Goal: Information Seeking & Learning: Learn about a topic

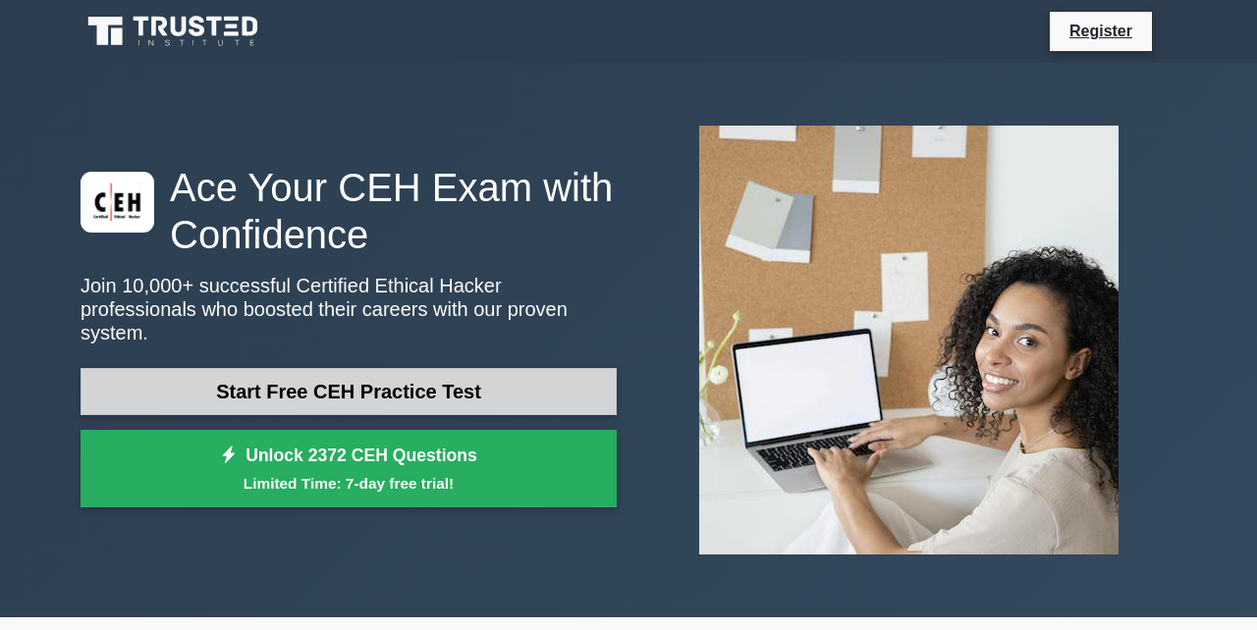
click at [499, 375] on link "Start Free CEH Practice Test" at bounding box center [349, 391] width 536 height 47
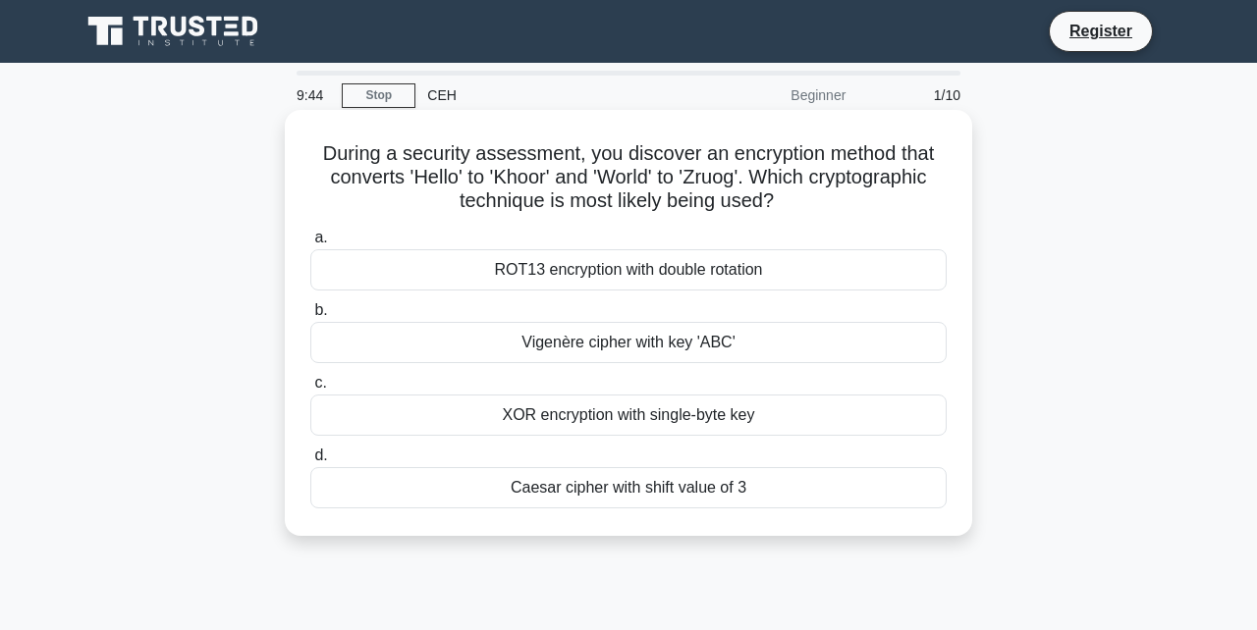
drag, startPoint x: 332, startPoint y: 155, endPoint x: 783, endPoint y: 195, distance: 452.5
click at [783, 195] on h5 "During a security assessment, you discover an encryption method that converts '…" at bounding box center [628, 177] width 640 height 73
click at [905, 330] on div "Vigenère cipher with key 'ABC'" at bounding box center [628, 342] width 636 height 41
click at [310, 317] on input "b. Vigenère cipher with key 'ABC'" at bounding box center [310, 310] width 0 height 13
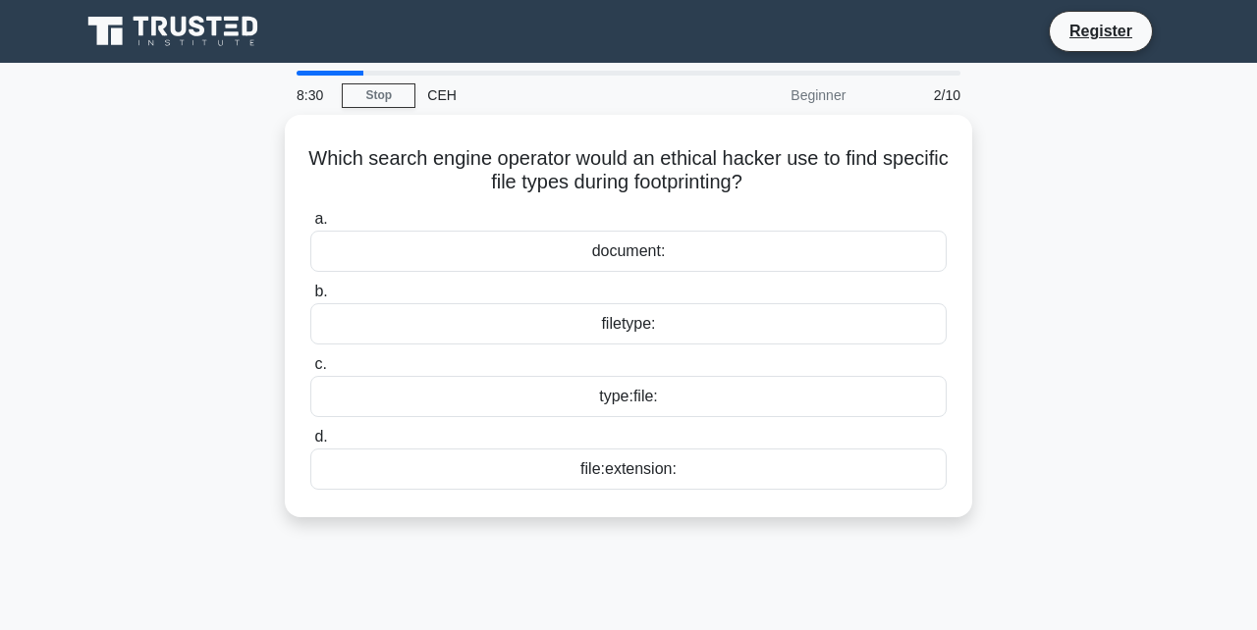
click at [1086, 351] on div "Which search engine operator would an ethical hacker use to find specific file …" at bounding box center [628, 328] width 1119 height 426
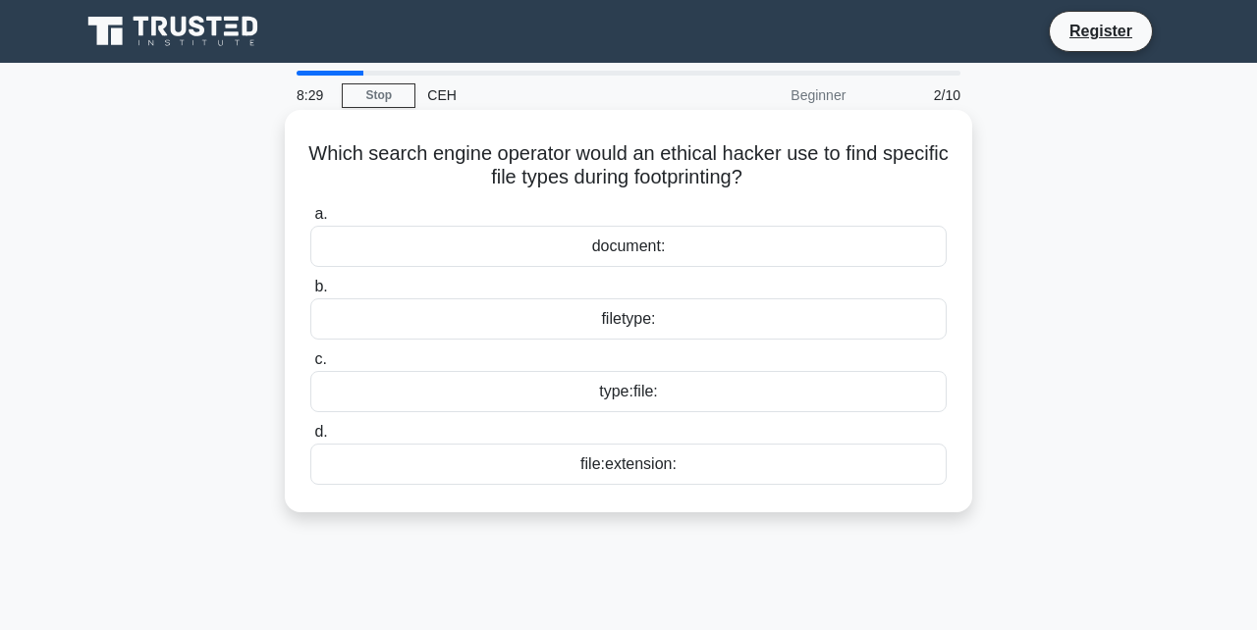
click at [904, 258] on div "document:" at bounding box center [628, 246] width 636 height 41
click at [310, 221] on input "a. document:" at bounding box center [310, 214] width 0 height 13
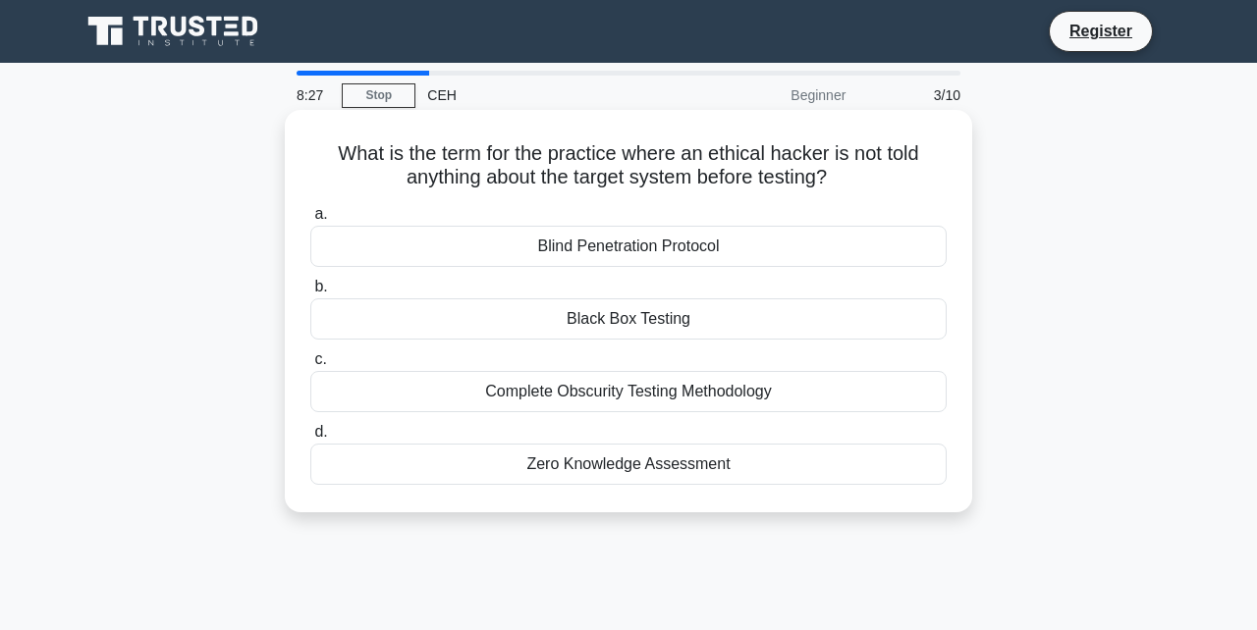
click at [327, 286] on span "b." at bounding box center [320, 286] width 13 height 17
click at [310, 286] on input "b. Black Box Testing" at bounding box center [310, 287] width 0 height 13
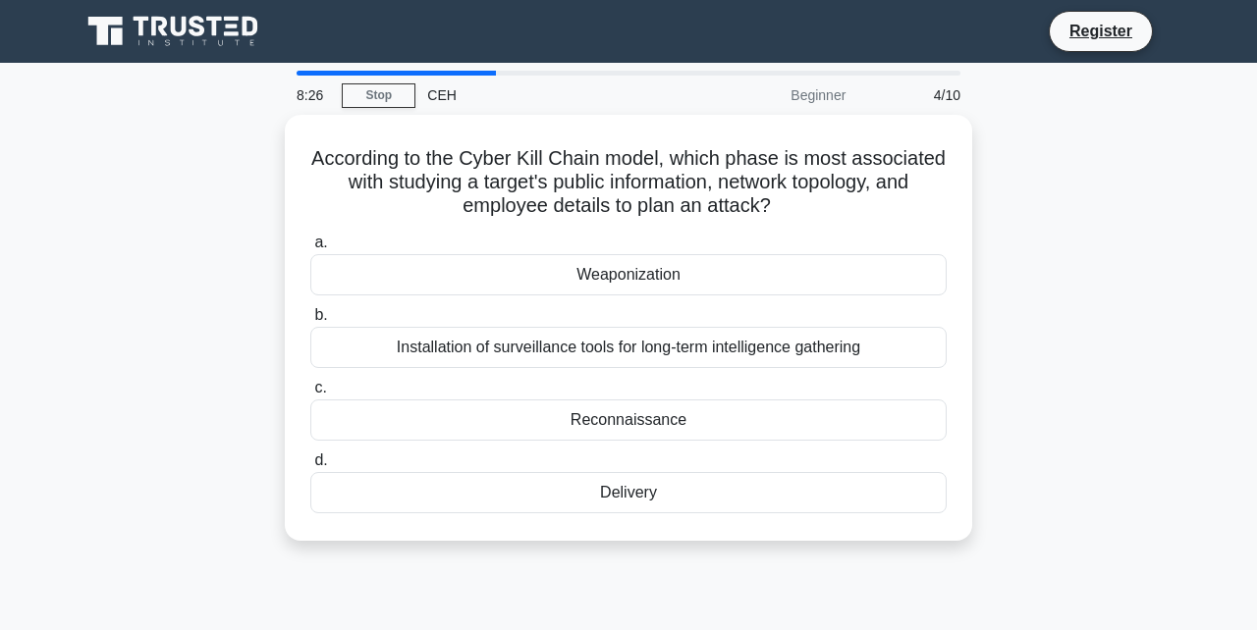
click at [327, 286] on div "Weaponization" at bounding box center [628, 274] width 636 height 41
click at [310, 249] on input "a. Weaponization" at bounding box center [310, 243] width 0 height 13
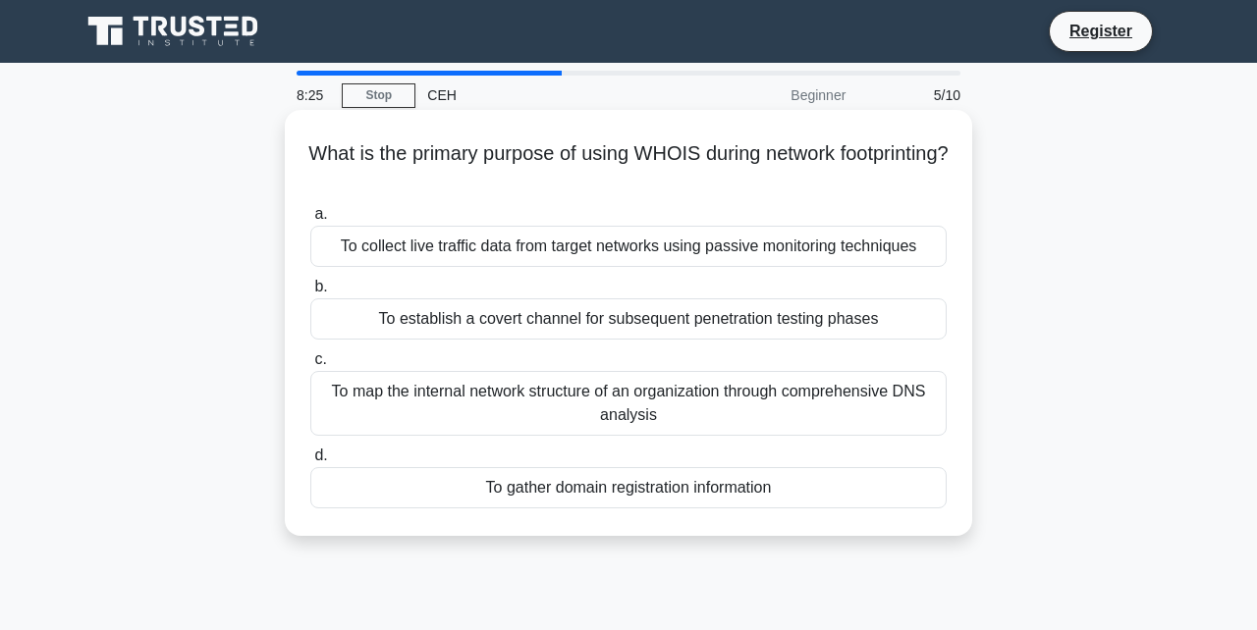
click at [888, 297] on label "b. To establish a covert channel for subsequent penetration testing phases" at bounding box center [628, 307] width 636 height 65
click at [310, 294] on input "b. To establish a covert channel for subsequent penetration testing phases" at bounding box center [310, 287] width 0 height 13
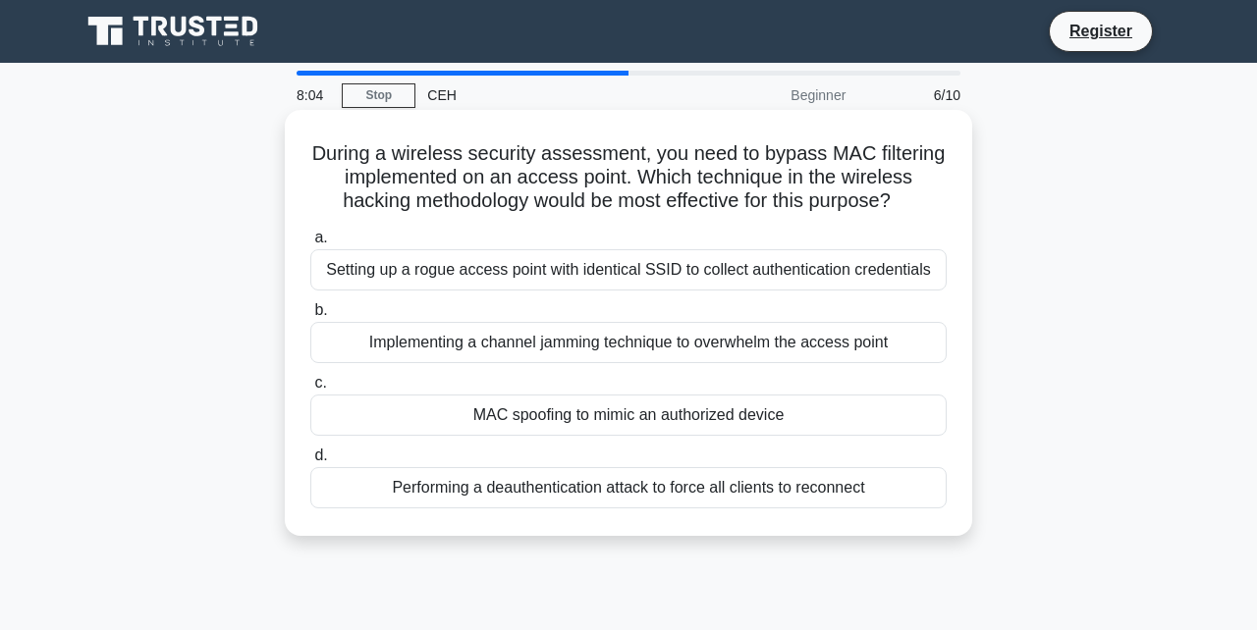
click at [893, 374] on label "c. MAC spoofing to mimic an authorized device" at bounding box center [628, 403] width 636 height 65
click at [310, 377] on input "c. MAC spoofing to mimic an authorized device" at bounding box center [310, 383] width 0 height 13
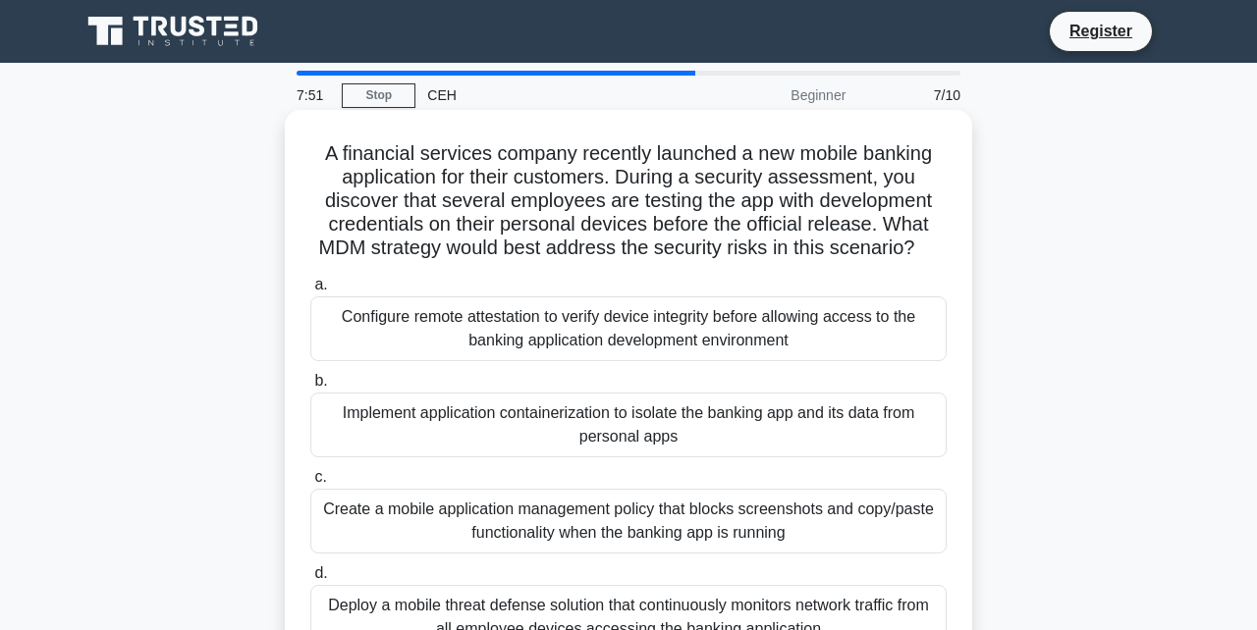
click at [878, 390] on label "b. Implement application containerization to isolate the banking app and its da…" at bounding box center [628, 413] width 636 height 88
click at [310, 388] on input "b. Implement application containerization to isolate the banking app and its da…" at bounding box center [310, 381] width 0 height 13
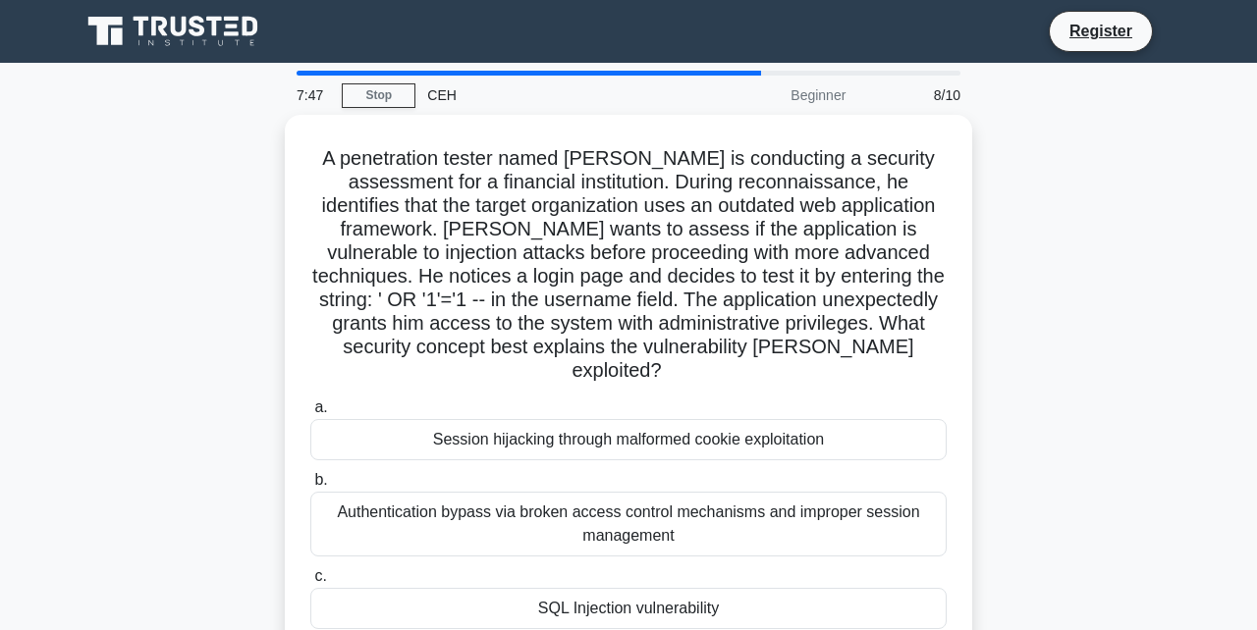
click at [878, 396] on label "a. Session hijacking through malformed cookie exploitation" at bounding box center [628, 428] width 636 height 65
click at [310, 402] on input "a. Session hijacking through malformed cookie exploitation" at bounding box center [310, 408] width 0 height 13
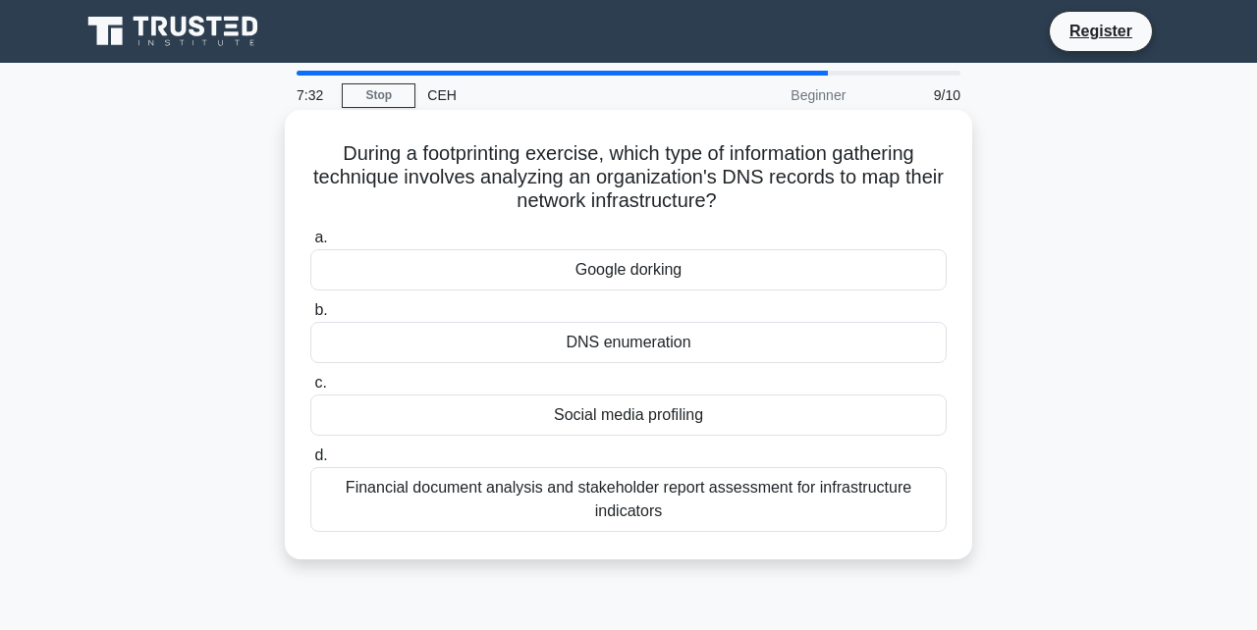
click at [630, 343] on div "DNS enumeration" at bounding box center [628, 342] width 636 height 41
click at [310, 317] on input "b. DNS enumeration" at bounding box center [310, 310] width 0 height 13
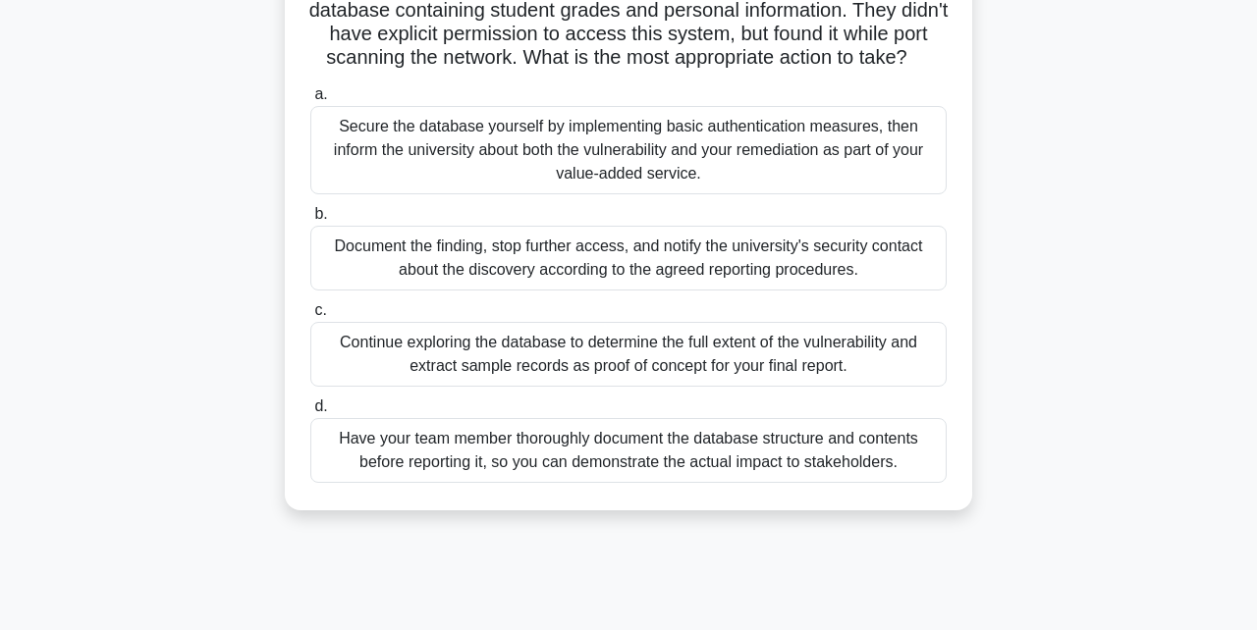
scroll to position [7, 0]
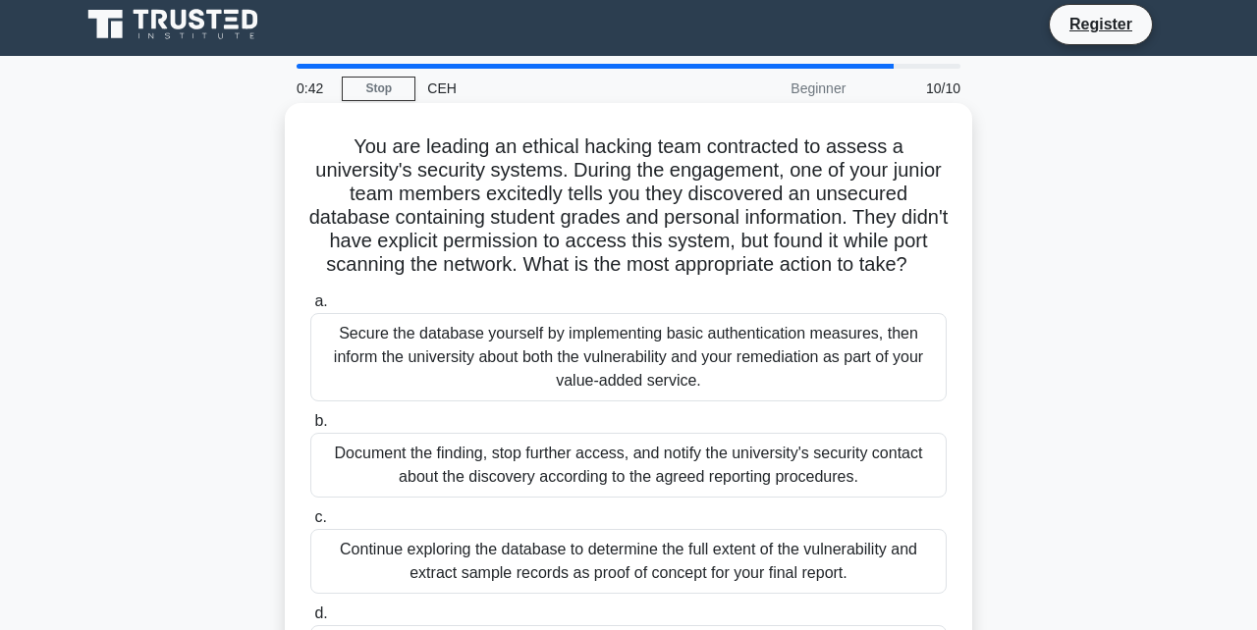
click at [850, 321] on div "Secure the database yourself by implementing basic authentication measures, the…" at bounding box center [628, 357] width 636 height 88
click at [310, 308] on input "a. Secure the database yourself by implementing basic authentication measures, …" at bounding box center [310, 302] width 0 height 13
